Goal: Task Accomplishment & Management: Manage account settings

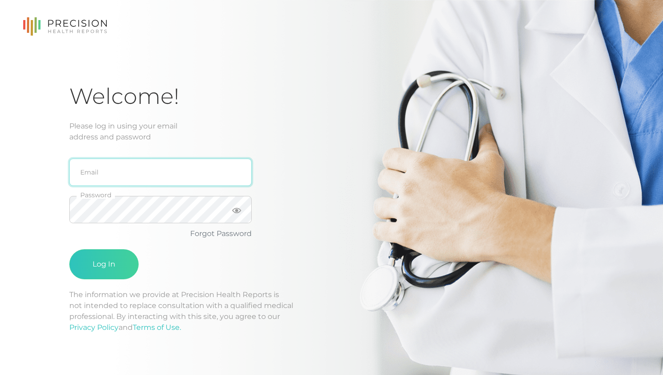
type input "[EMAIL_ADDRESS][DOMAIN_NAME]"
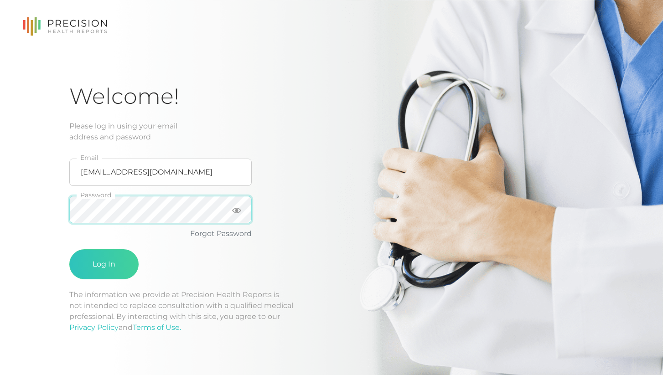
click at [104, 264] on button "Log In" at bounding box center [103, 264] width 69 height 30
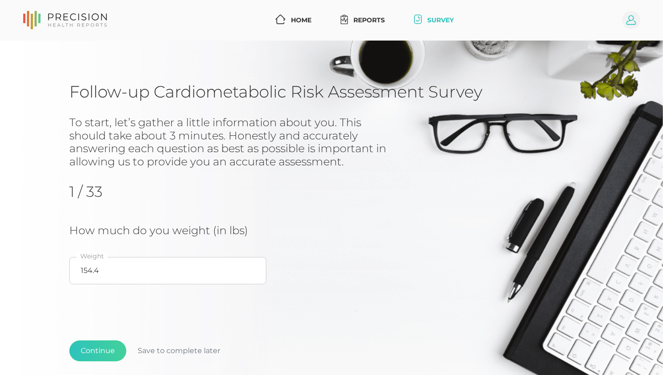
click at [629, 21] on icon at bounding box center [631, 20] width 18 height 18
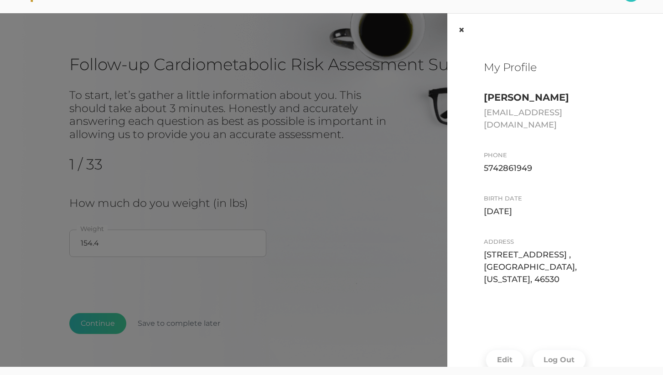
click at [458, 29] on button "×" at bounding box center [461, 30] width 28 height 33
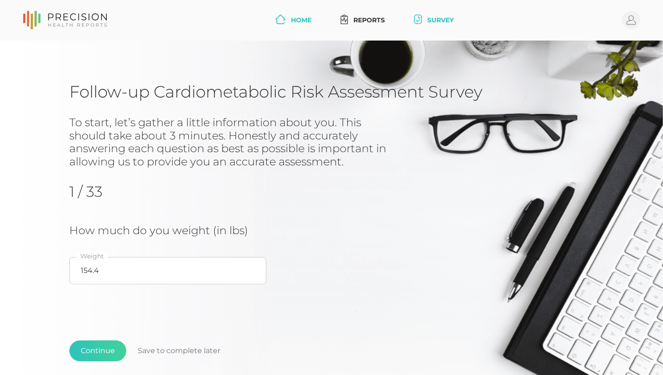
click at [298, 20] on link "Home" at bounding box center [293, 20] width 43 height 17
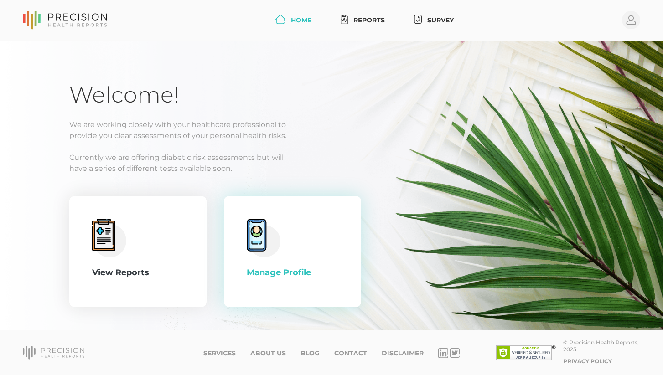
click at [255, 246] on icon at bounding box center [256, 235] width 15 height 28
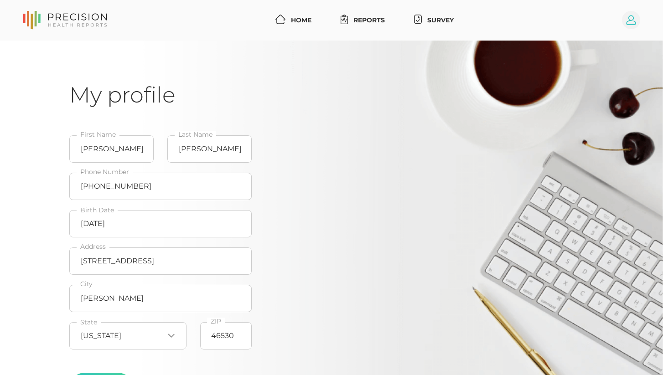
click at [631, 22] on circle at bounding box center [631, 20] width 18 height 18
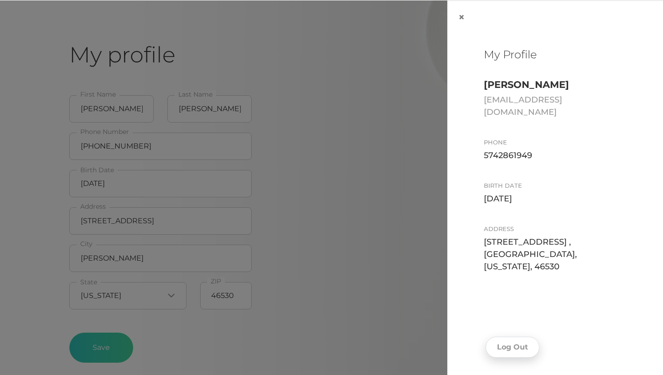
click at [518, 339] on button "Log Out" at bounding box center [513, 347] width 54 height 21
